Goal: Transaction & Acquisition: Download file/media

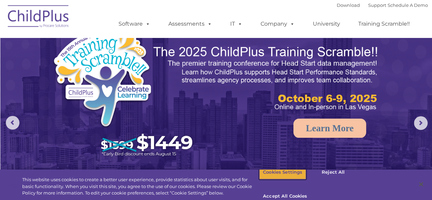
click at [282, 179] on button "Cookies Settings" at bounding box center [282, 172] width 47 height 14
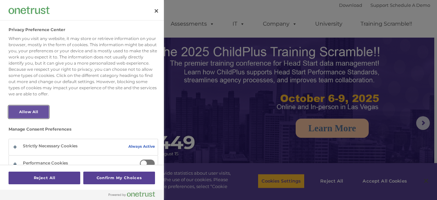
click at [32, 112] on button "Allow All" at bounding box center [29, 112] width 40 height 13
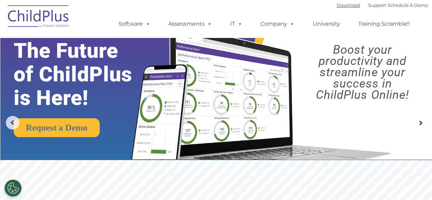
click at [343, 4] on link "Download" at bounding box center [348, 4] width 23 height 5
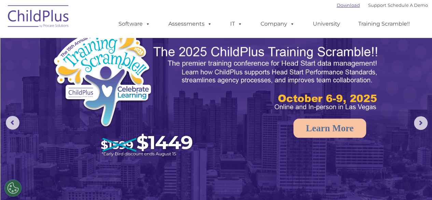
click at [337, 5] on link "Download" at bounding box center [348, 4] width 23 height 5
